Goal: Task Accomplishment & Management: Manage account settings

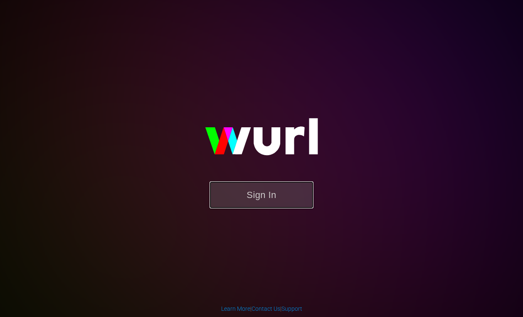
click at [264, 194] on button "Sign In" at bounding box center [261, 194] width 104 height 27
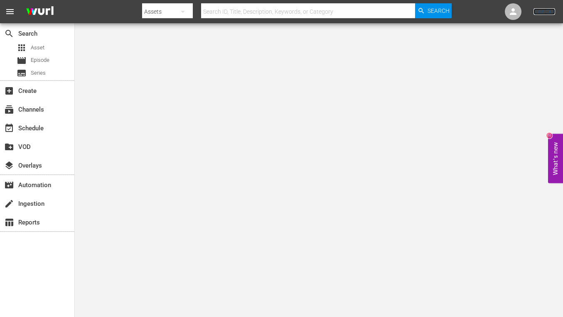
click at [522, 12] on link "Sign Out" at bounding box center [544, 11] width 22 height 7
